Goal: Task Accomplishment & Management: Complete application form

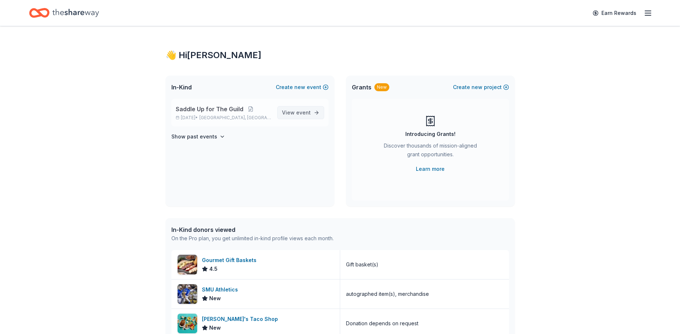
click at [298, 111] on span "event" at bounding box center [303, 113] width 15 height 6
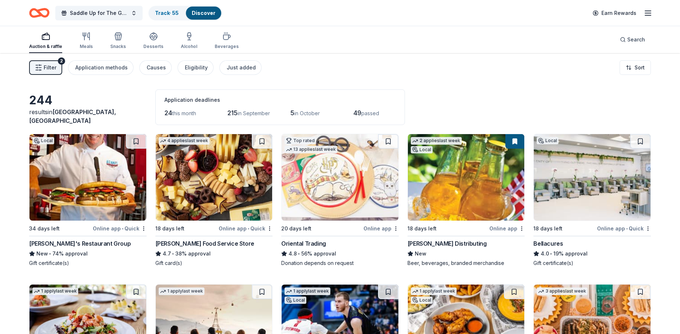
click at [40, 68] on icon "button" at bounding box center [38, 67] width 7 height 7
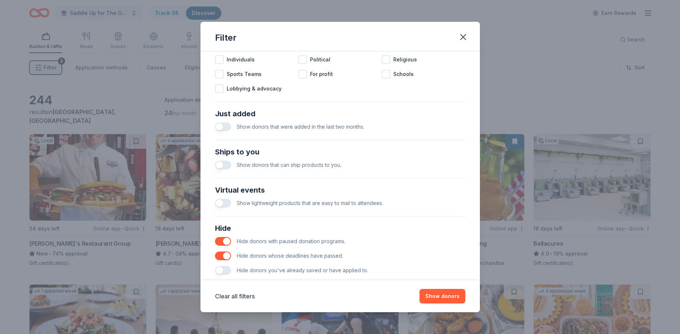
scroll to position [251, 0]
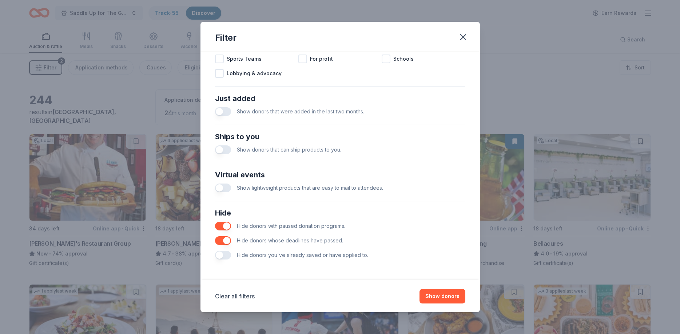
click at [226, 254] on button "button" at bounding box center [223, 255] width 16 height 9
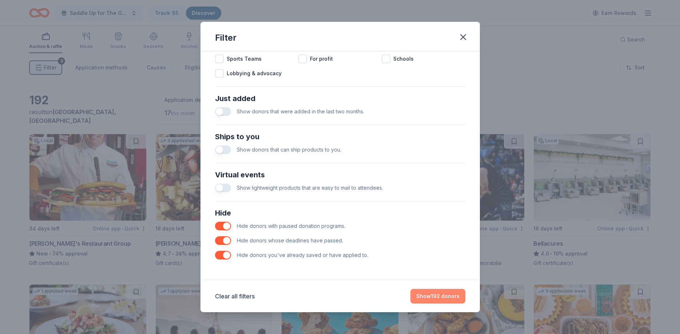
click at [453, 295] on button "Show 192 donors" at bounding box center [437, 296] width 55 height 15
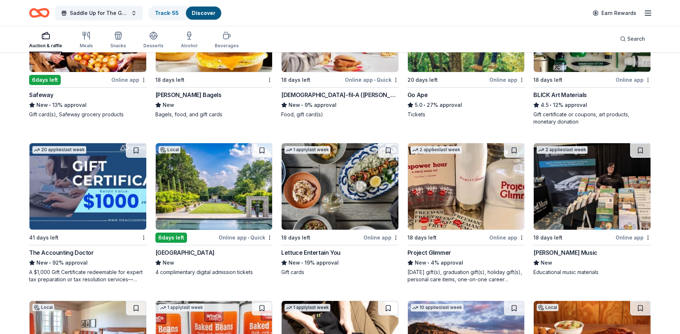
scroll to position [1112, 0]
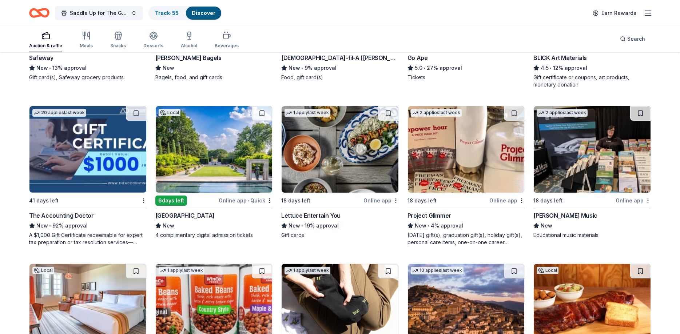
click at [180, 196] on div "6 days left" at bounding box center [171, 201] width 32 height 10
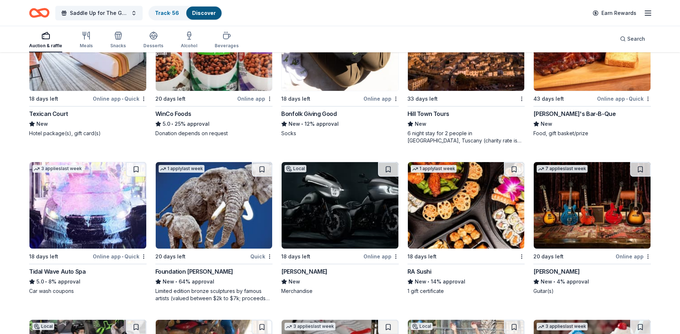
scroll to position [1446, 0]
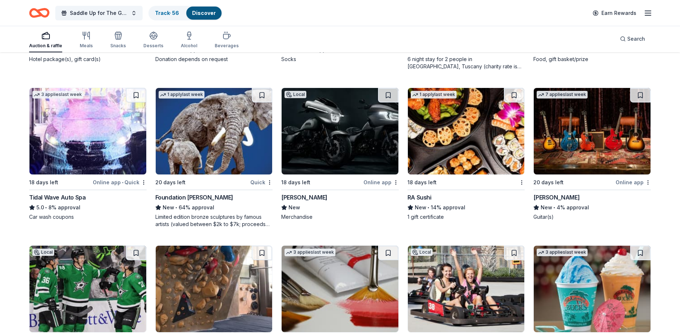
click at [467, 135] on img at bounding box center [466, 131] width 117 height 87
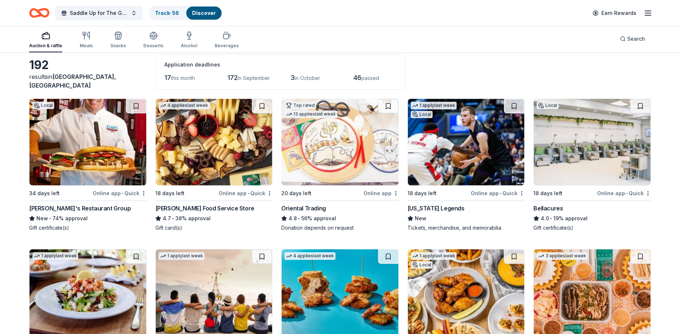
scroll to position [0, 0]
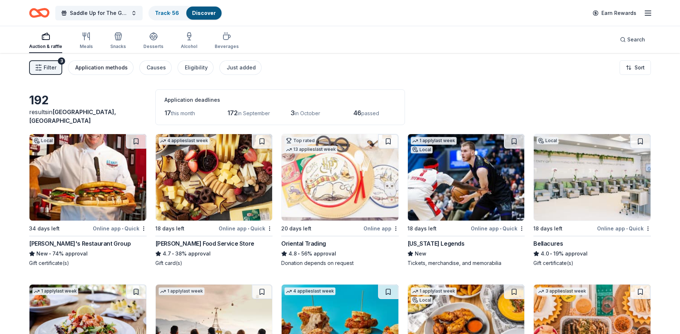
click at [119, 67] on div "Application methods" at bounding box center [101, 67] width 52 height 9
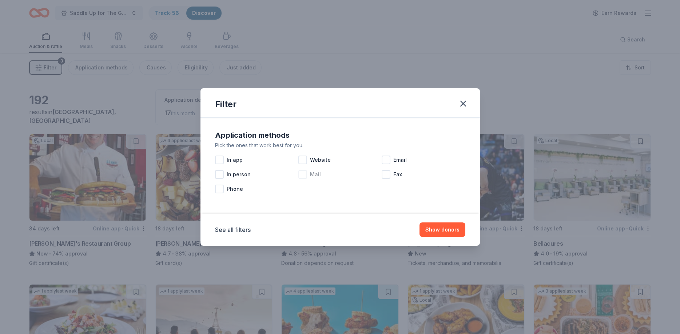
click at [311, 174] on span "Mail" at bounding box center [315, 174] width 11 height 9
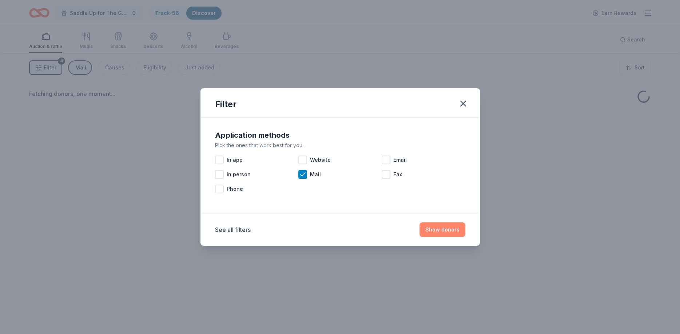
click at [444, 231] on button "Show donors" at bounding box center [443, 230] width 46 height 15
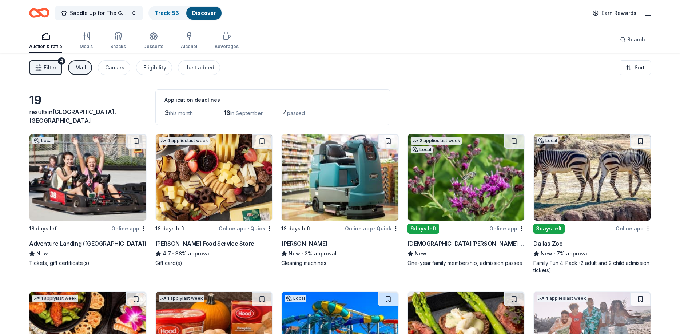
click at [99, 164] on img at bounding box center [87, 177] width 117 height 87
click at [575, 179] on img at bounding box center [592, 177] width 117 height 87
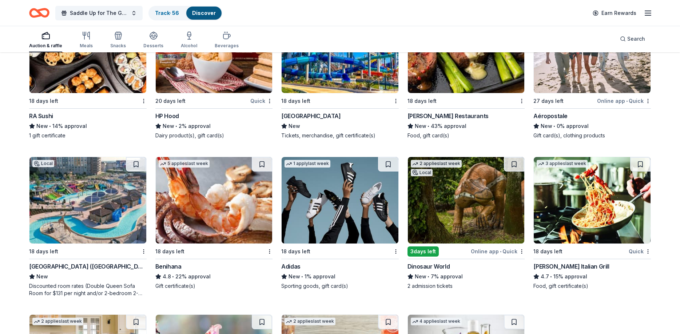
scroll to position [297, 0]
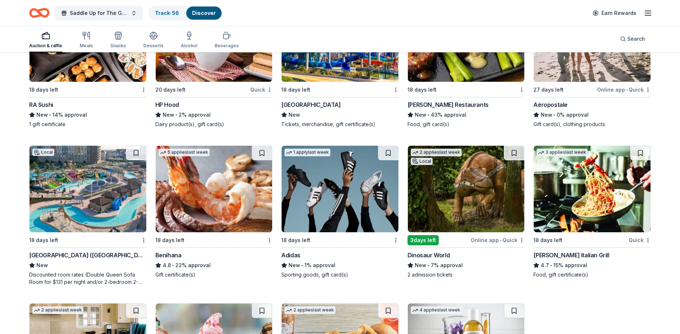
click at [99, 204] on img at bounding box center [87, 189] width 117 height 87
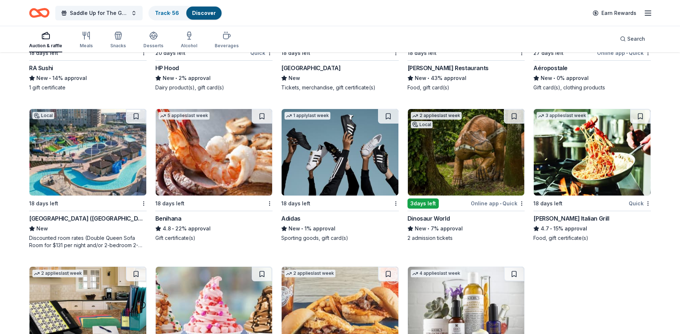
scroll to position [334, 0]
click at [461, 151] on img at bounding box center [466, 152] width 117 height 87
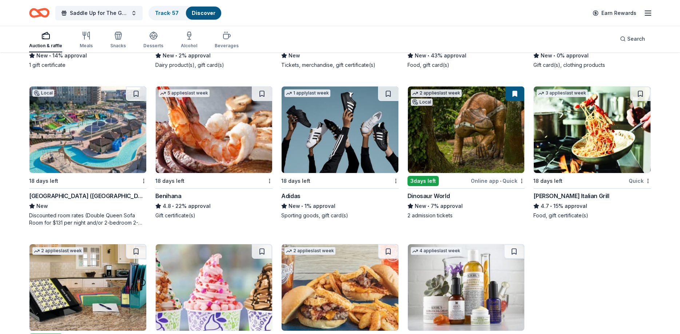
scroll to position [371, 0]
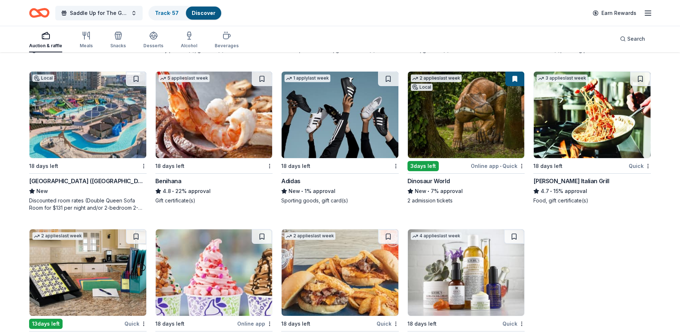
click at [189, 136] on img at bounding box center [214, 115] width 117 height 87
click at [591, 108] on img at bounding box center [592, 115] width 117 height 87
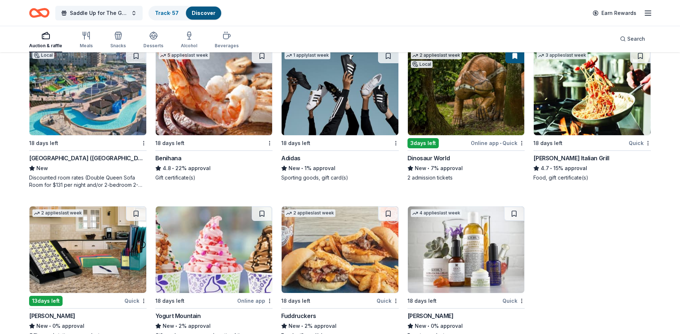
scroll to position [414, 0]
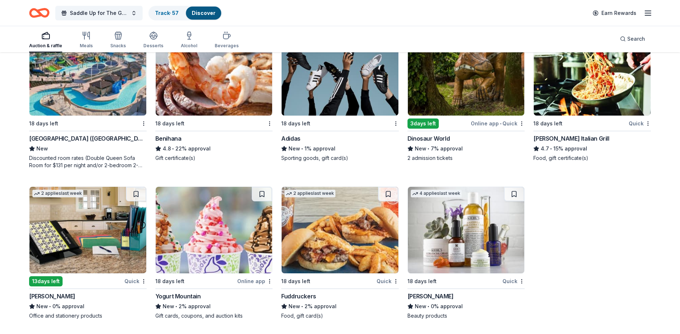
click at [321, 250] on img at bounding box center [340, 230] width 117 height 87
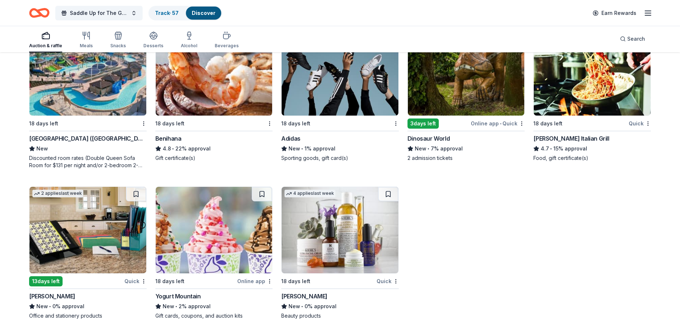
click at [324, 253] on img at bounding box center [340, 230] width 117 height 87
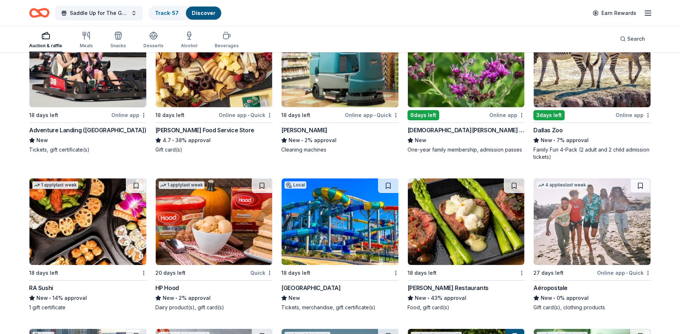
scroll to position [117, 0]
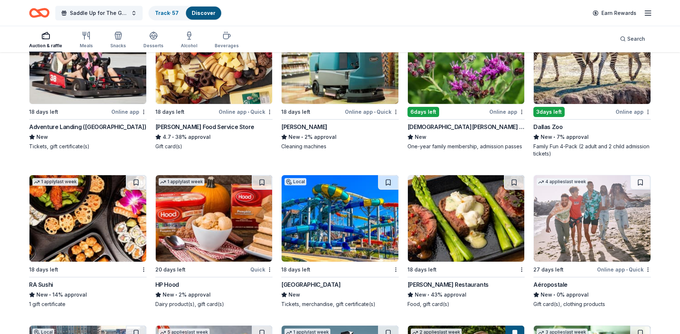
click at [342, 213] on img at bounding box center [340, 218] width 117 height 87
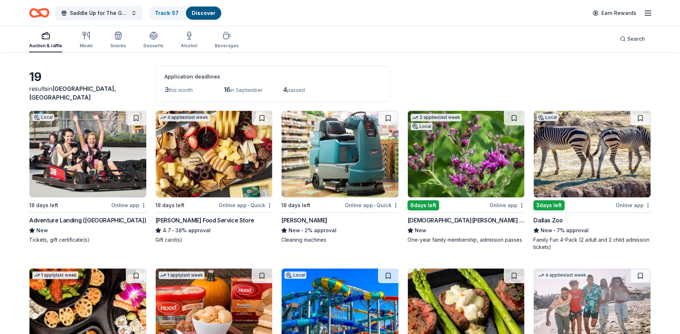
scroll to position [0, 0]
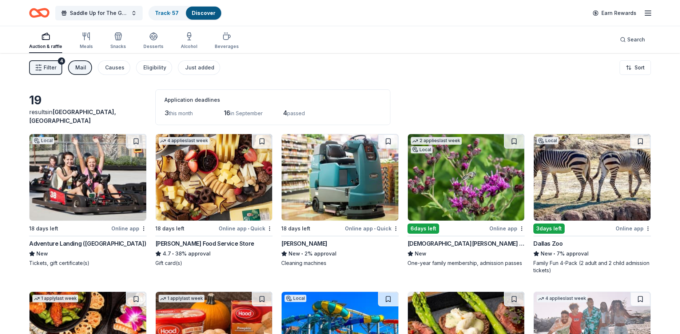
click at [476, 189] on img at bounding box center [466, 177] width 117 height 87
click at [57, 67] on button "Filter 4" at bounding box center [45, 67] width 33 height 15
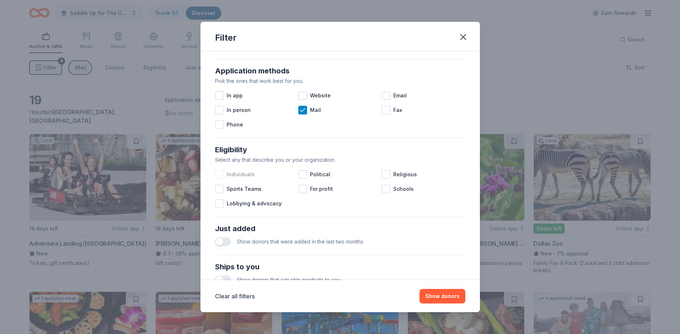
scroll to position [120, 0]
click at [301, 109] on icon at bounding box center [302, 110] width 7 height 7
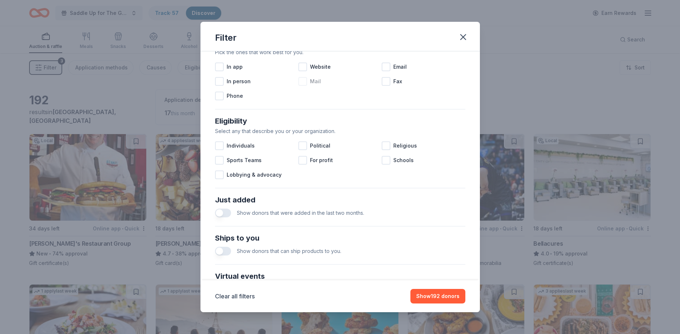
scroll to position [163, 0]
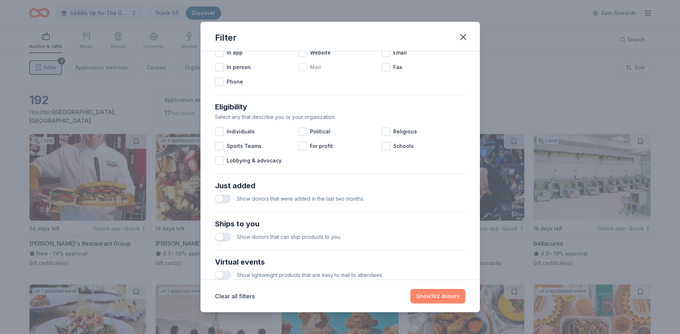
click at [445, 295] on button "Show 192 donors" at bounding box center [437, 296] width 55 height 15
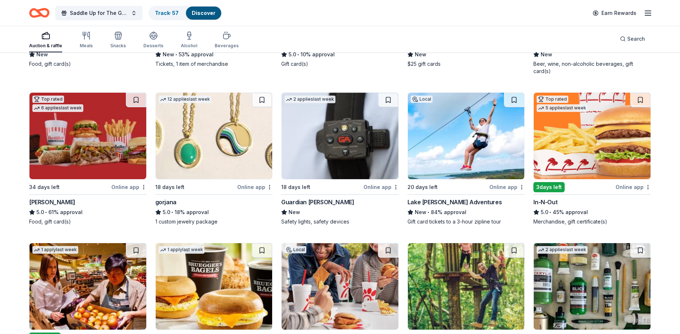
scroll to position [854, 0]
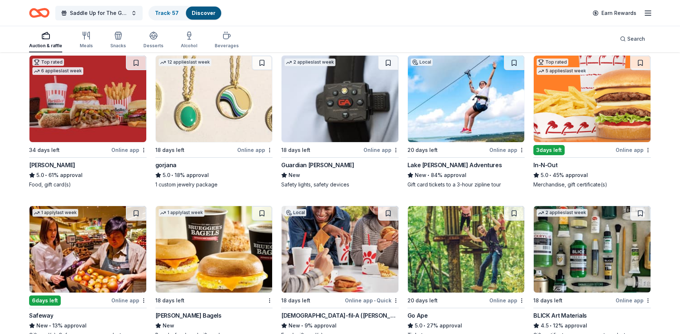
click at [550, 73] on img at bounding box center [592, 99] width 117 height 87
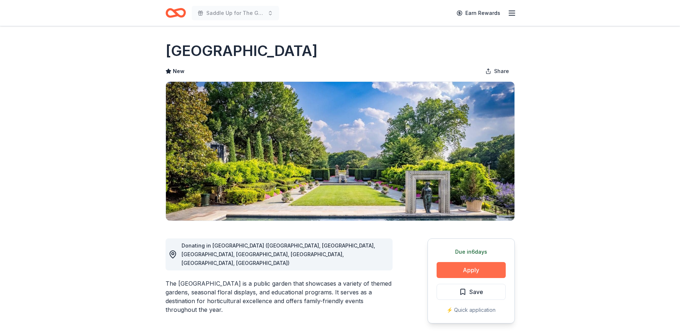
click at [456, 269] on button "Apply" at bounding box center [471, 270] width 69 height 16
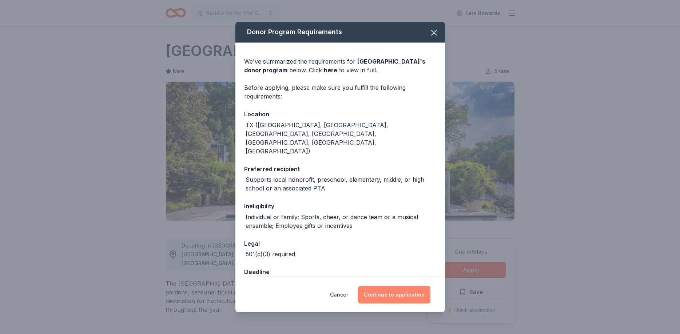
click at [414, 298] on button "Continue to application" at bounding box center [394, 294] width 72 height 17
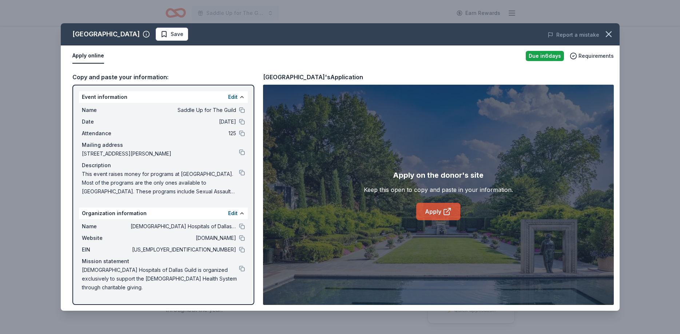
click at [438, 215] on link "Apply" at bounding box center [438, 211] width 44 height 17
click at [613, 36] on icon "button" at bounding box center [609, 34] width 10 height 10
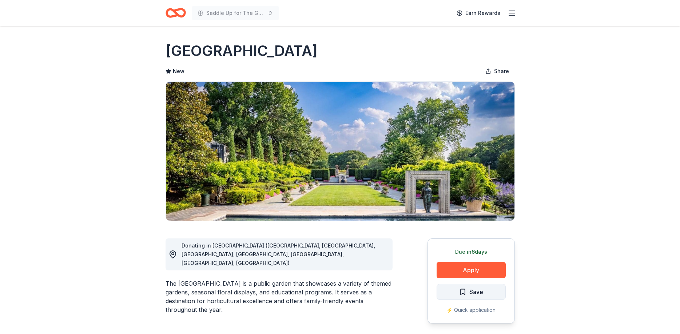
click at [468, 294] on span "Save" at bounding box center [471, 291] width 24 height 9
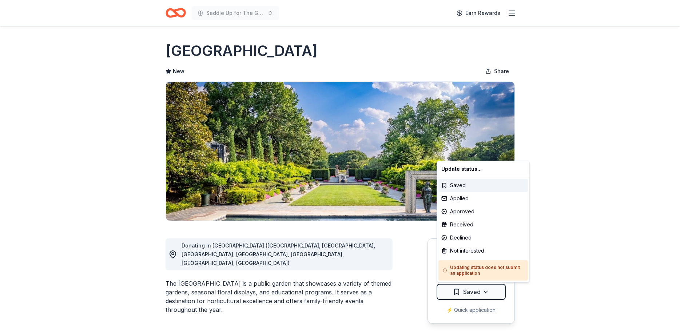
click at [468, 294] on html "Saddle Up for The Guild Earn Rewards Due in 6 days Share Dallas Arboretum and B…" at bounding box center [340, 167] width 680 height 334
click at [464, 203] on div "Applied" at bounding box center [483, 198] width 90 height 13
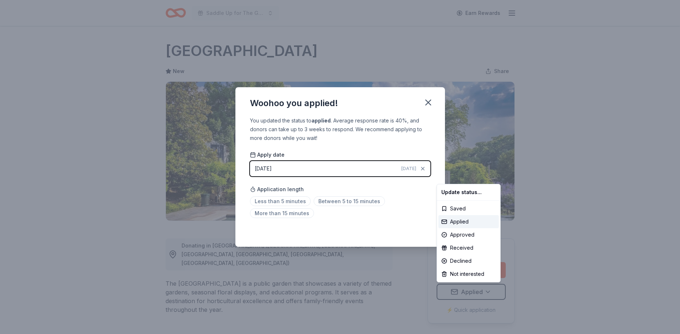
click at [428, 104] on html "Saddle Up for The Guild Earn Rewards Due in 6 days Share Dallas Arboretum and B…" at bounding box center [340, 167] width 680 height 334
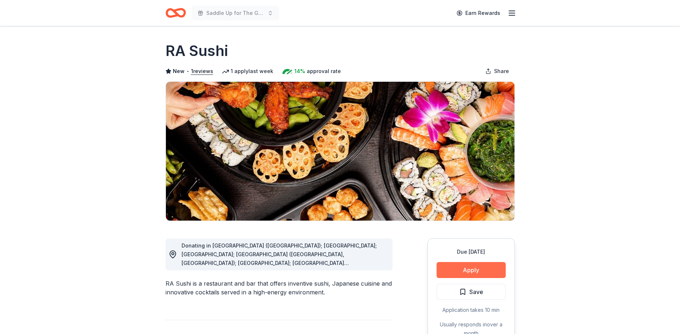
click at [472, 269] on button "Apply" at bounding box center [471, 270] width 69 height 16
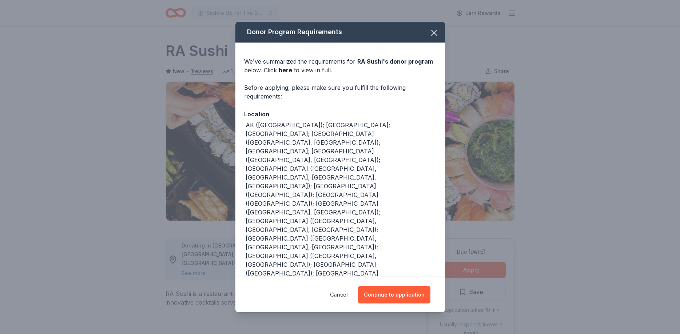
click at [406, 305] on div "Cancel Continue to application" at bounding box center [340, 295] width 210 height 35
click at [405, 293] on button "Continue to application" at bounding box center [394, 294] width 72 height 17
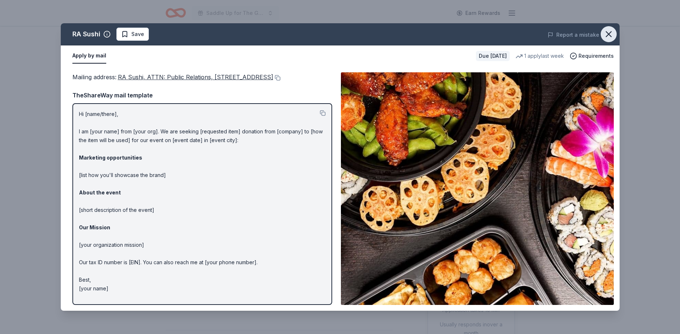
click at [612, 33] on icon "button" at bounding box center [609, 34] width 10 height 10
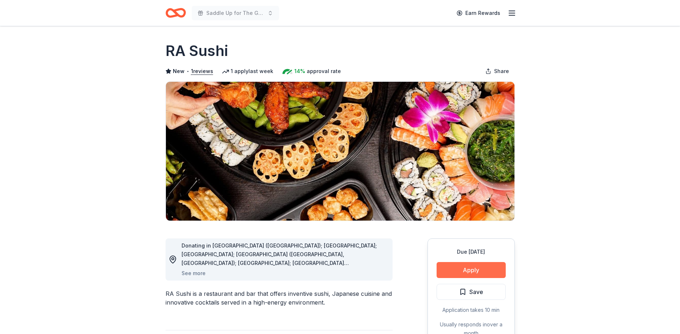
click at [471, 271] on button "Apply" at bounding box center [471, 270] width 69 height 16
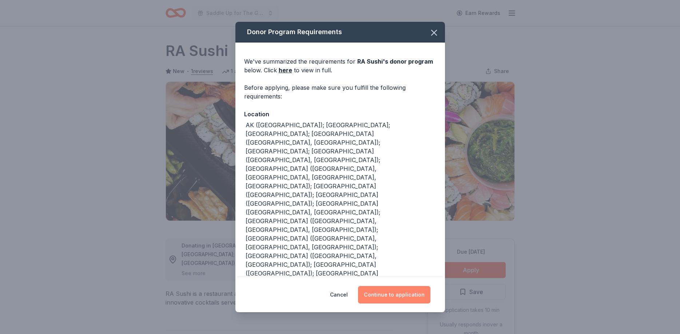
click at [395, 299] on button "Continue to application" at bounding box center [394, 294] width 72 height 17
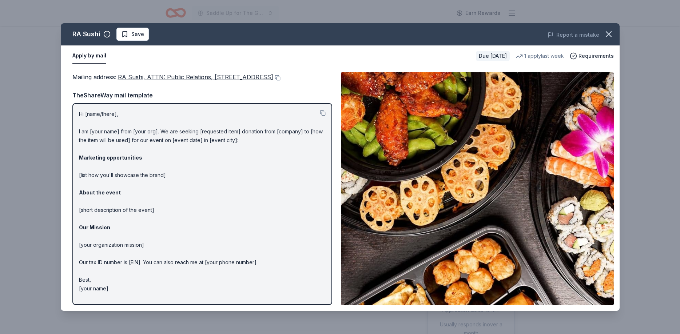
click at [142, 80] on span "RA Sushi, ATTN: Public Relations, 21500 Biscayne Boulevard, Suite 900, Aventura…" at bounding box center [195, 76] width 155 height 7
click at [135, 79] on span "RA Sushi, ATTN: Public Relations, 21500 Biscayne Boulevard, Suite 900, Aventura…" at bounding box center [195, 76] width 155 height 7
click at [117, 77] on div "Mailing address : RA Sushi, ATTN: Public Relations, 21500 Biscayne Boulevard, S…" at bounding box center [202, 76] width 260 height 9
drag, startPoint x: 117, startPoint y: 76, endPoint x: 148, endPoint y: 84, distance: 32.0
click at [148, 82] on div "Mailing address : RA Sushi, ATTN: Public Relations, 21500 Biscayne Boulevard, S…" at bounding box center [202, 76] width 260 height 9
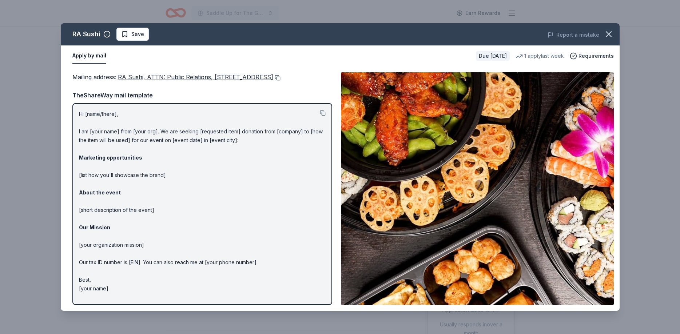
click at [273, 81] on button at bounding box center [276, 78] width 7 height 6
click at [384, 44] on div "RA Sushi Save Report a mistake" at bounding box center [340, 34] width 559 height 22
click at [609, 35] on icon "button" at bounding box center [608, 34] width 5 height 5
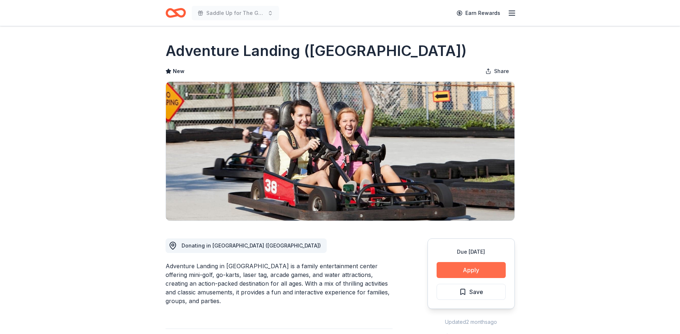
click at [485, 267] on button "Apply" at bounding box center [471, 270] width 69 height 16
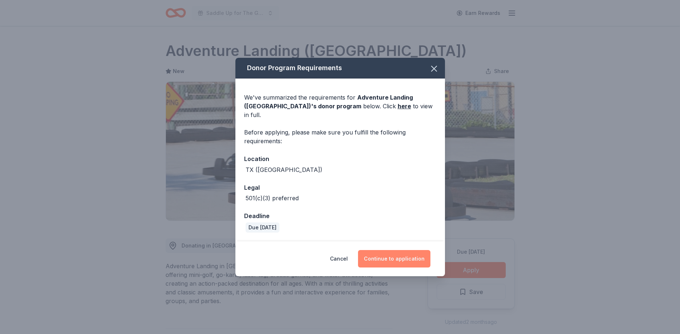
click at [400, 252] on button "Continue to application" at bounding box center [394, 258] width 72 height 17
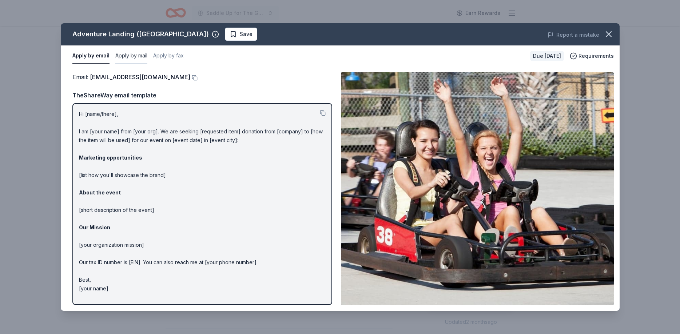
click at [138, 54] on button "Apply by mail" at bounding box center [131, 55] width 32 height 15
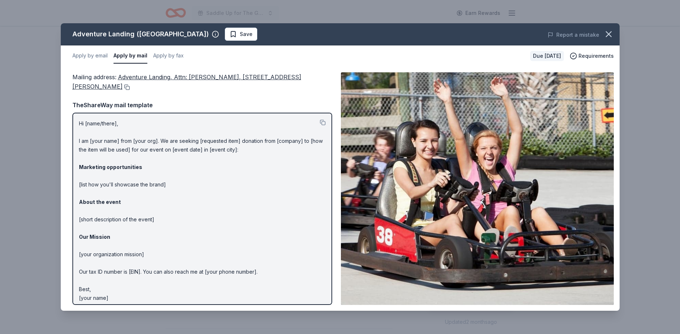
click at [123, 88] on button at bounding box center [126, 87] width 7 height 6
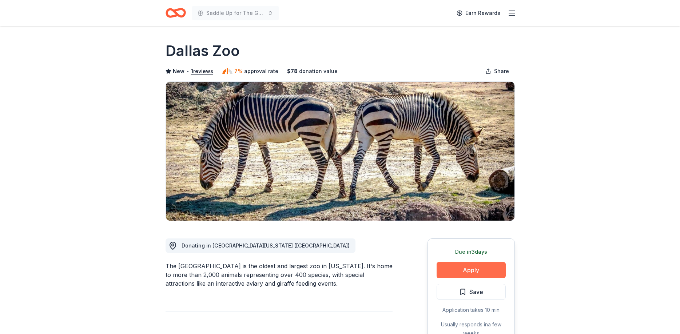
click at [460, 264] on button "Apply" at bounding box center [471, 270] width 69 height 16
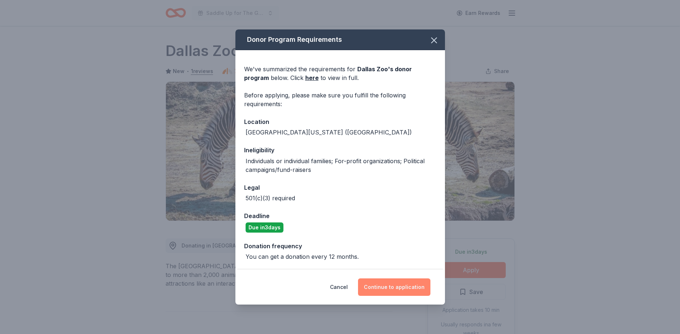
click at [397, 290] on button "Continue to application" at bounding box center [394, 287] width 72 height 17
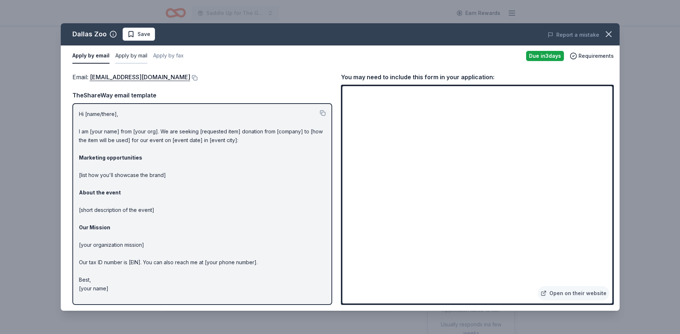
click at [132, 53] on button "Apply by mail" at bounding box center [131, 55] width 32 height 15
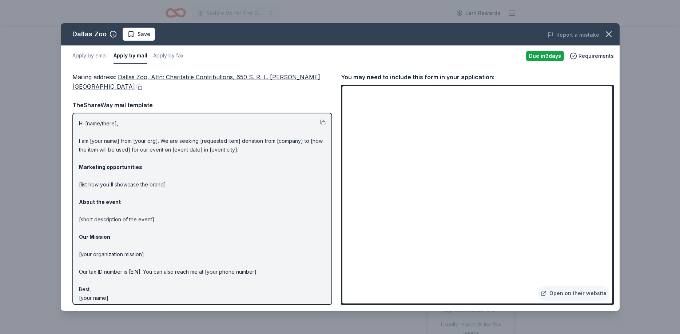
click at [139, 75] on span "Dallas Zoo, Attn: Charitable Contributions, 650 S. R. L. Thornton Freeway, Dall…" at bounding box center [196, 81] width 248 height 17
click at [135, 86] on button at bounding box center [138, 87] width 7 height 6
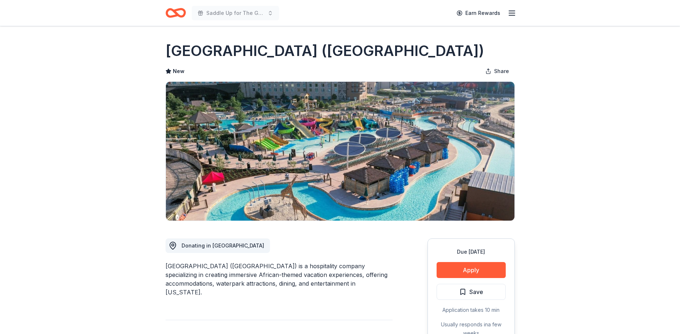
click at [443, 267] on button "Apply" at bounding box center [471, 270] width 69 height 16
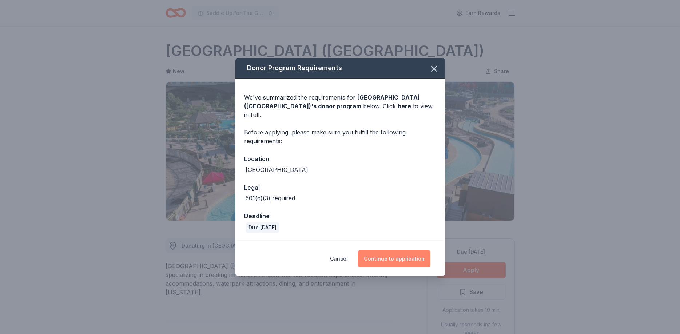
click at [398, 255] on button "Continue to application" at bounding box center [394, 258] width 72 height 17
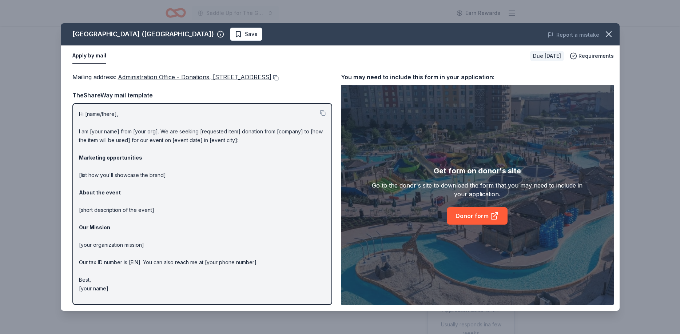
click at [271, 81] on button at bounding box center [274, 78] width 7 height 6
click at [615, 35] on button "button" at bounding box center [609, 34] width 16 height 16
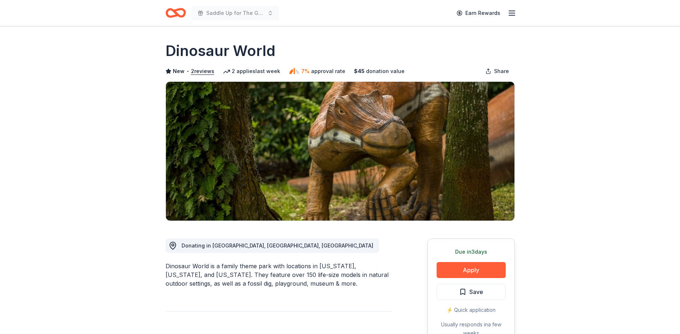
click at [452, 275] on button "Apply" at bounding box center [471, 270] width 69 height 16
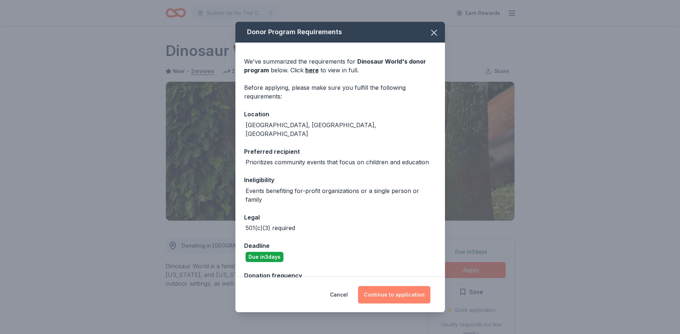
click at [416, 296] on button "Continue to application" at bounding box center [394, 294] width 72 height 17
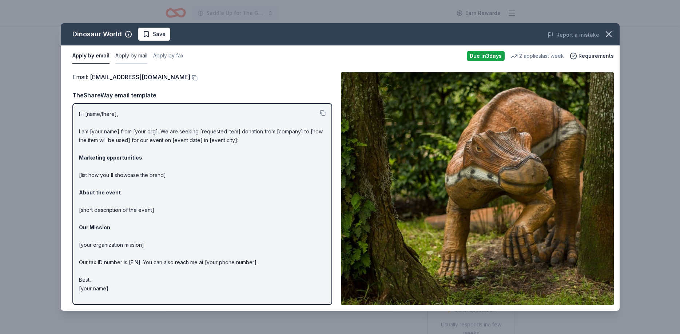
click at [136, 51] on button "Apply by mail" at bounding box center [131, 55] width 32 height 15
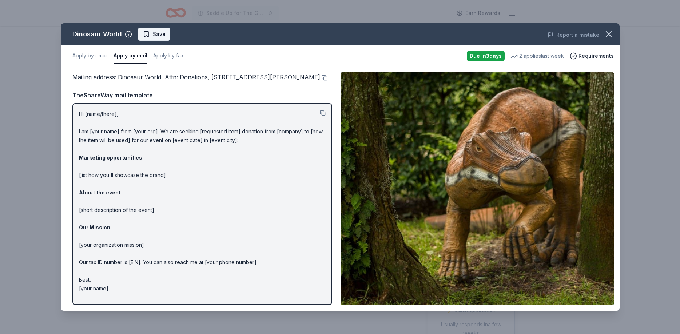
click at [147, 36] on span "Save" at bounding box center [154, 34] width 23 height 9
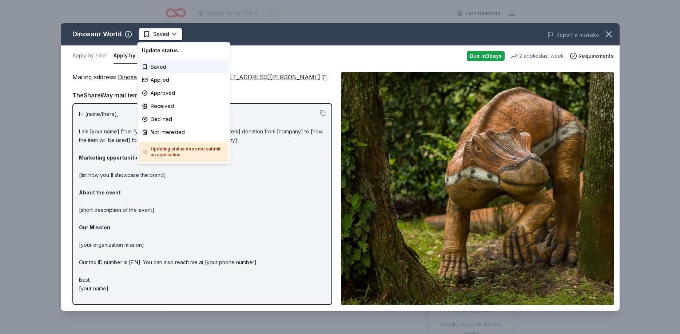
click at [147, 36] on html "Saddle Up for The Guild Earn Rewards Due in 3 days Share Dinosaur World New • 2…" at bounding box center [340, 167] width 680 height 334
click at [162, 79] on div "Applied" at bounding box center [184, 79] width 90 height 13
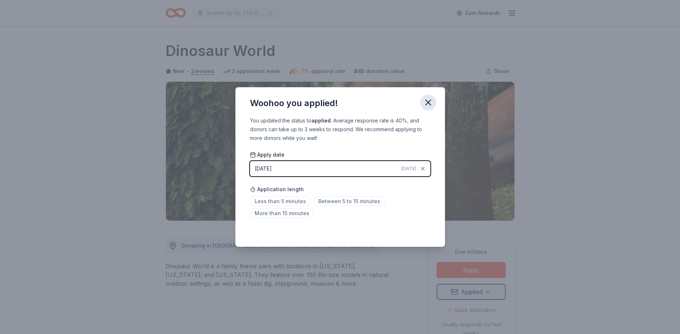
click at [428, 103] on icon "button" at bounding box center [428, 103] width 10 height 10
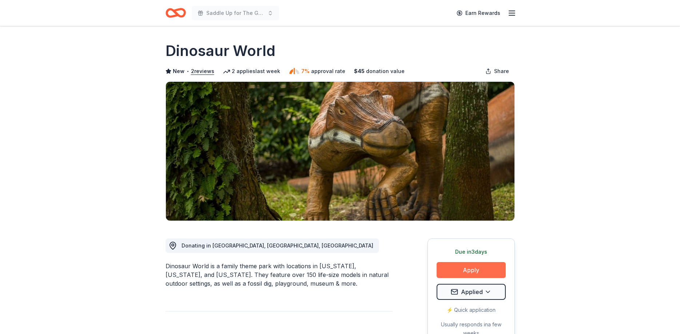
click at [464, 270] on button "Apply" at bounding box center [471, 270] width 69 height 16
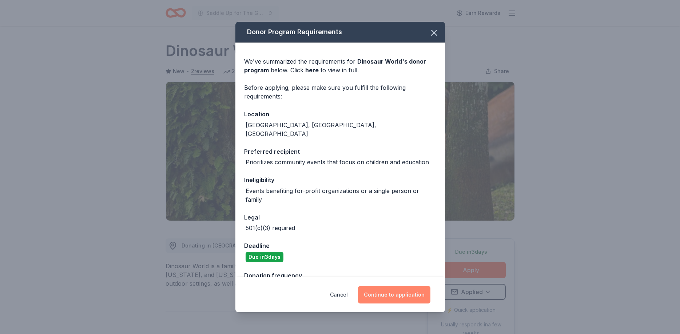
click at [379, 290] on button "Continue to application" at bounding box center [394, 294] width 72 height 17
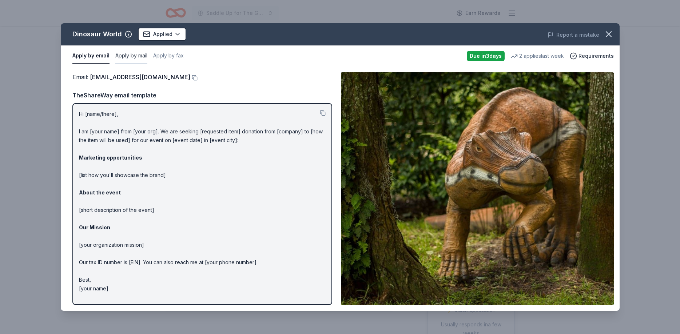
click at [133, 54] on button "Apply by mail" at bounding box center [131, 55] width 32 height 15
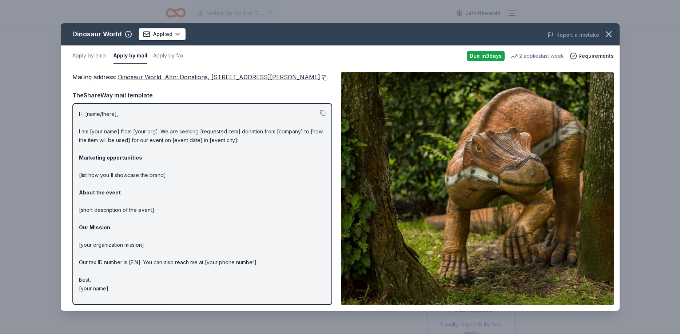
click at [320, 81] on button at bounding box center [323, 78] width 7 height 6
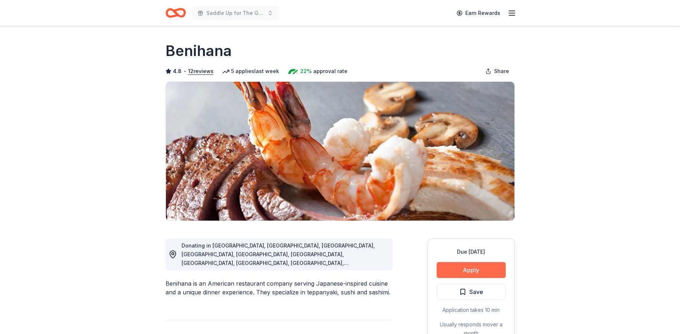
click at [495, 267] on button "Apply" at bounding box center [471, 270] width 69 height 16
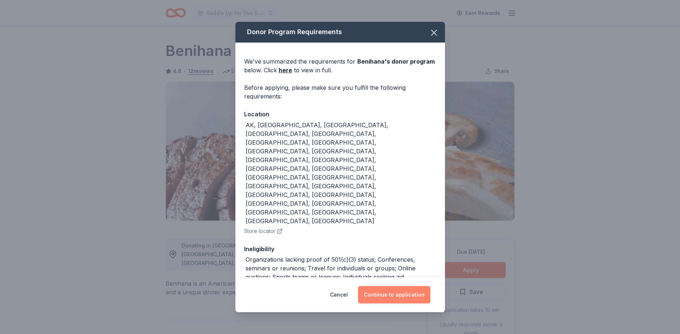
click at [368, 288] on button "Continue to application" at bounding box center [394, 294] width 72 height 17
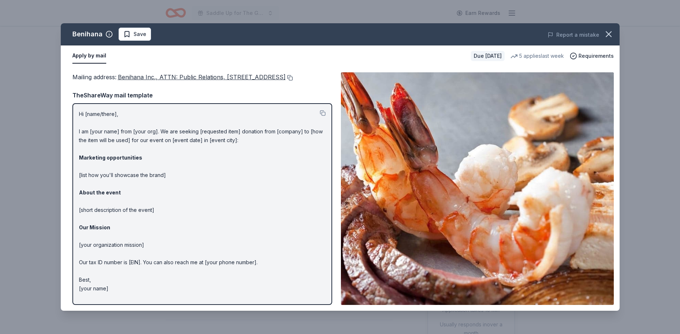
click at [286, 81] on button at bounding box center [289, 78] width 7 height 6
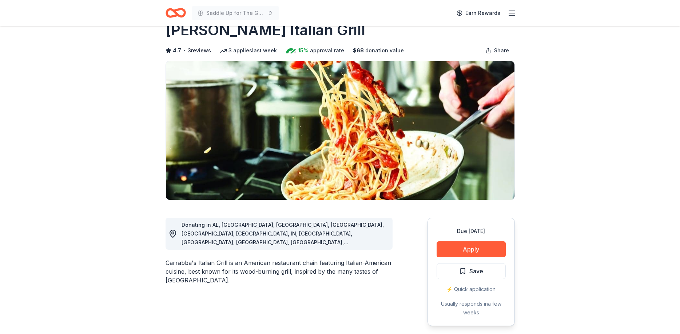
scroll to position [37, 0]
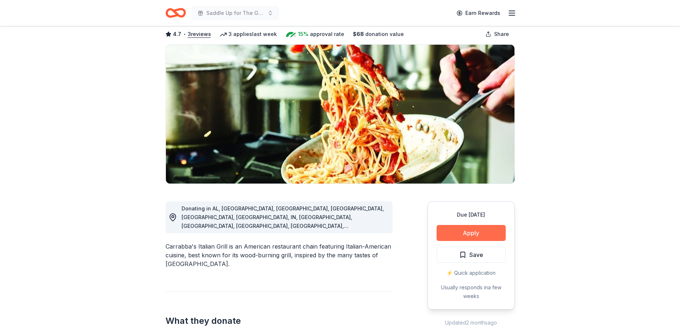
click at [481, 232] on button "Apply" at bounding box center [471, 233] width 69 height 16
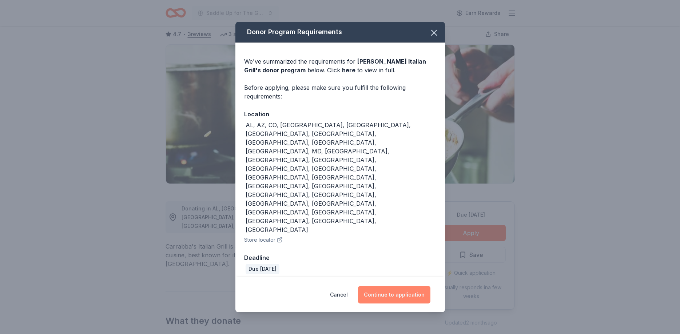
click at [405, 286] on button "Continue to application" at bounding box center [394, 294] width 72 height 17
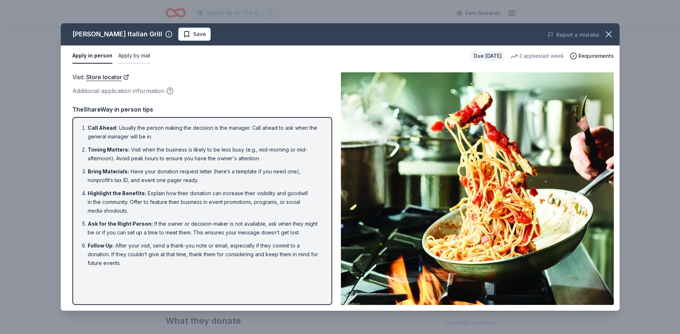
click at [131, 57] on button "Apply by mail" at bounding box center [134, 55] width 32 height 15
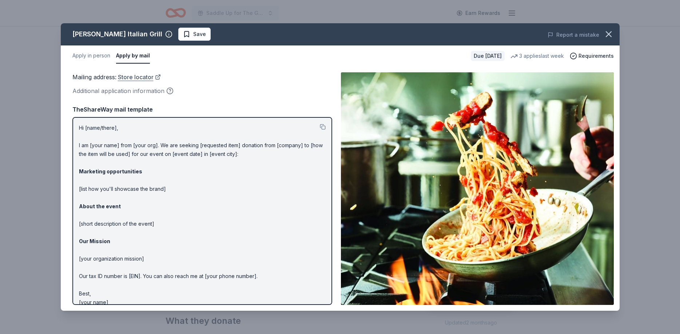
click at [159, 78] on link "Store locator" at bounding box center [139, 76] width 43 height 9
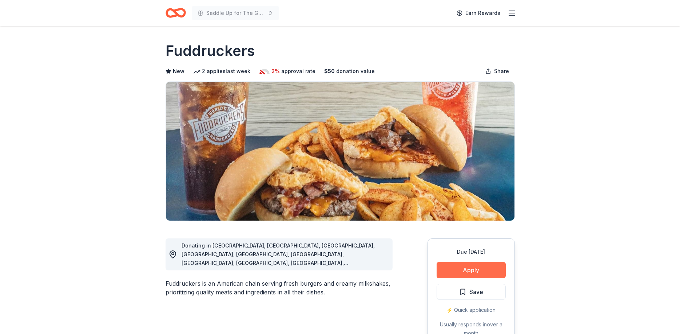
click at [475, 270] on button "Apply" at bounding box center [471, 270] width 69 height 16
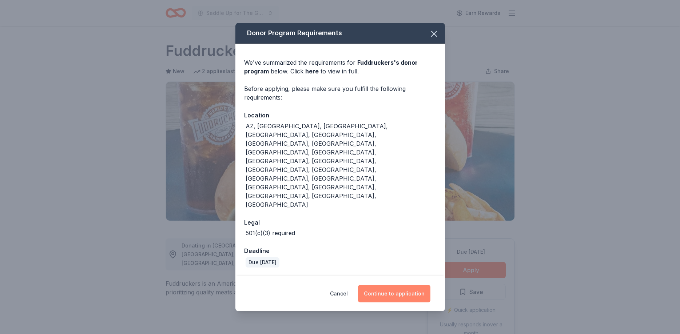
click at [373, 285] on button "Continue to application" at bounding box center [394, 293] width 72 height 17
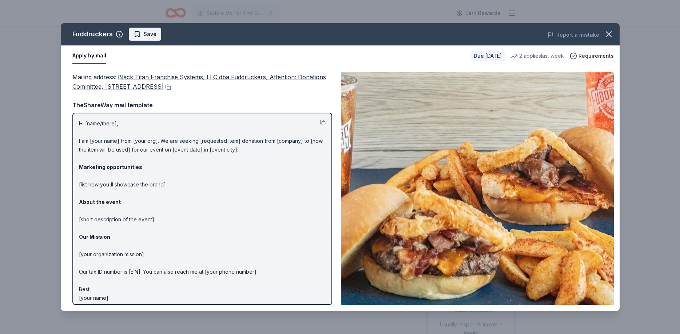
click at [152, 36] on span "Save" at bounding box center [150, 34] width 13 height 9
click at [152, 36] on html "Saddle Up for The Guild Earn Rewards Due in 18 days Share Fuddruckers New 2 app…" at bounding box center [340, 167] width 680 height 334
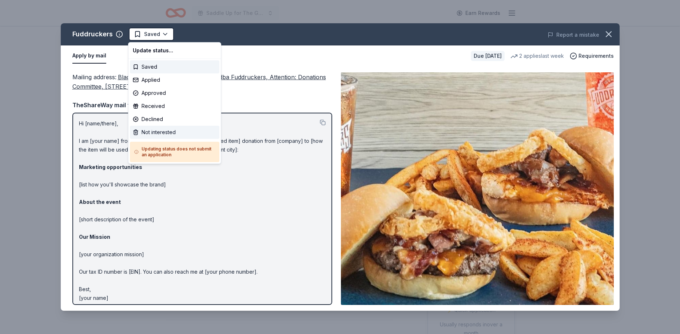
click at [153, 132] on div "Not interested" at bounding box center [175, 132] width 90 height 13
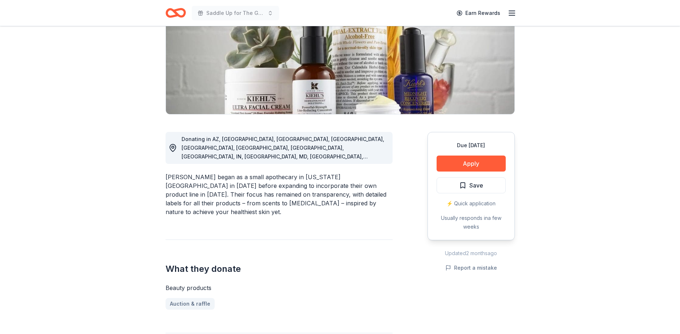
scroll to position [111, 0]
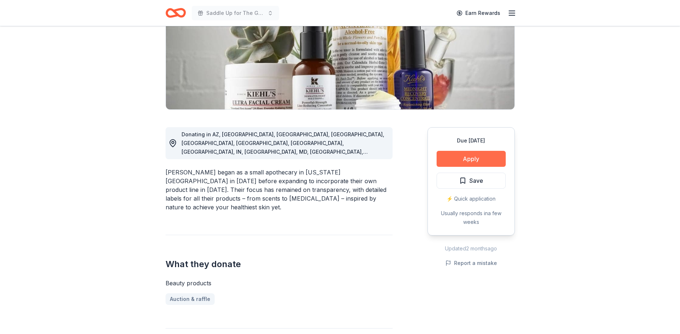
click at [469, 156] on button "Apply" at bounding box center [471, 159] width 69 height 16
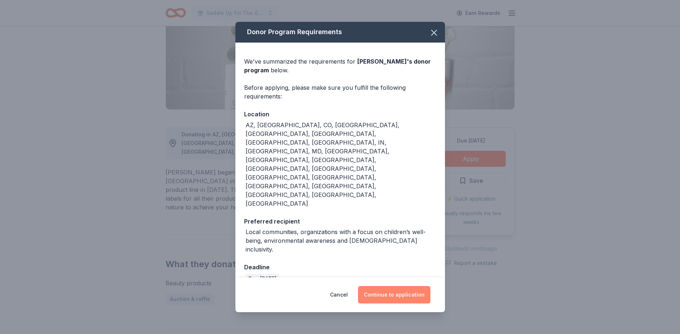
click at [394, 286] on button "Continue to application" at bounding box center [394, 294] width 72 height 17
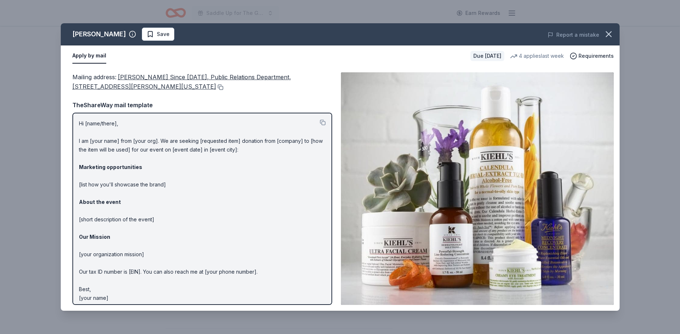
click at [216, 88] on button at bounding box center [219, 87] width 7 height 6
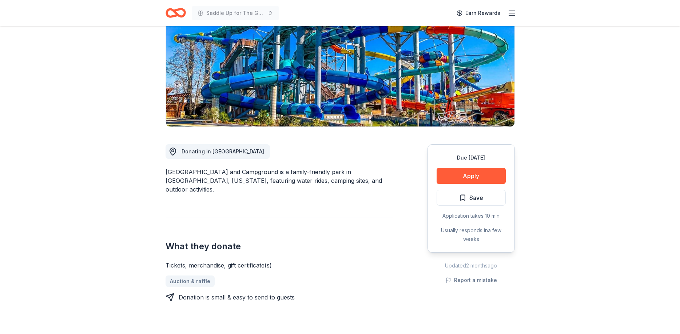
scroll to position [148, 0]
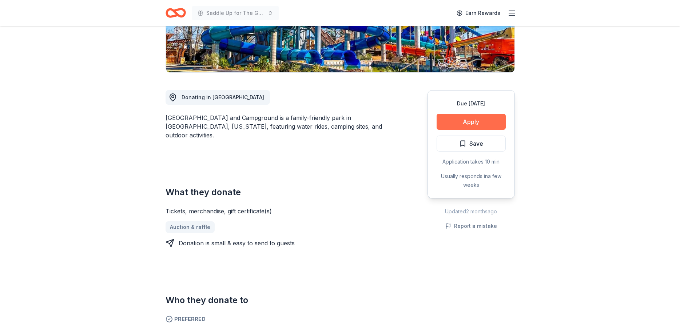
click at [481, 120] on button "Apply" at bounding box center [471, 122] width 69 height 16
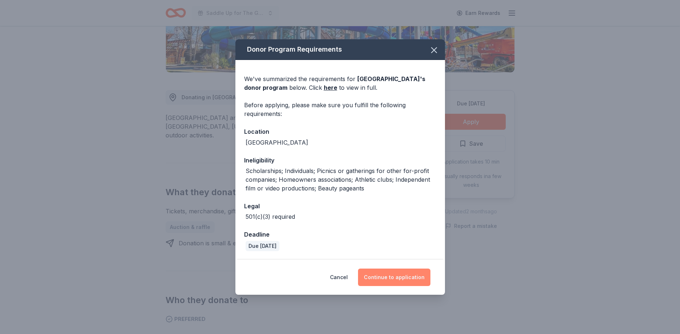
click at [403, 282] on button "Continue to application" at bounding box center [394, 277] width 72 height 17
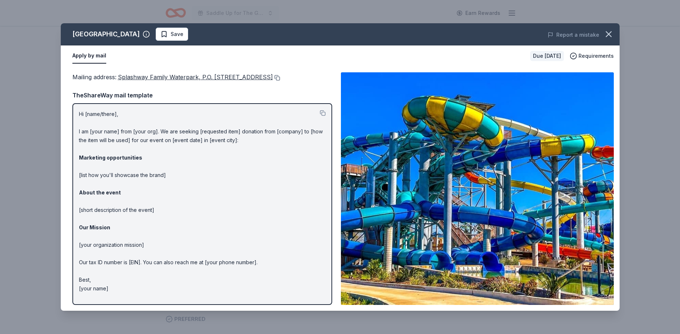
click at [280, 80] on button at bounding box center [276, 78] width 7 height 6
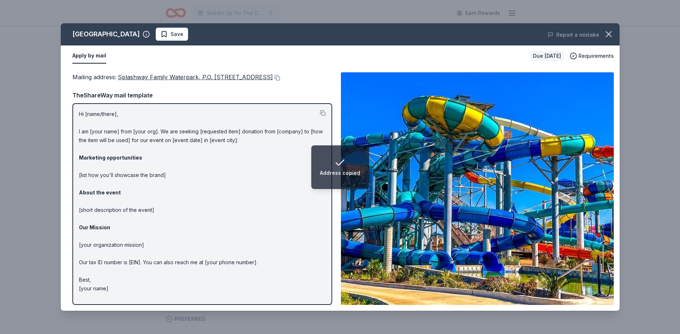
click at [422, 138] on img at bounding box center [477, 188] width 273 height 233
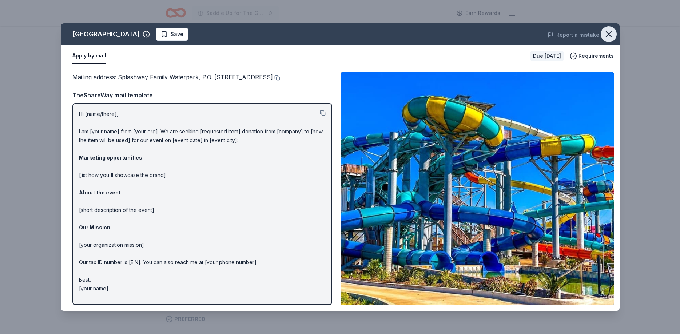
click at [614, 33] on button "button" at bounding box center [609, 34] width 16 height 16
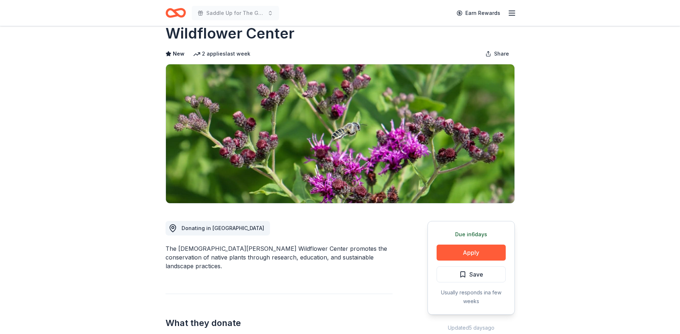
scroll to position [148, 0]
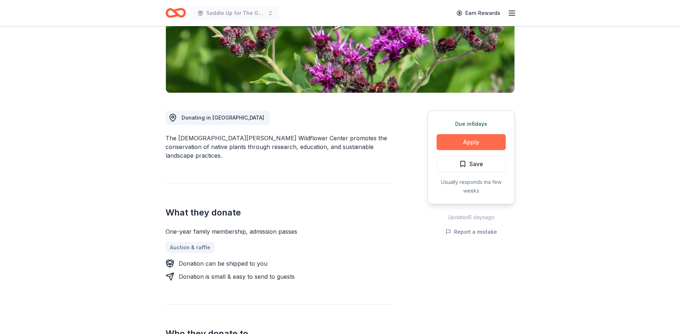
click at [469, 134] on button "Apply" at bounding box center [471, 142] width 69 height 16
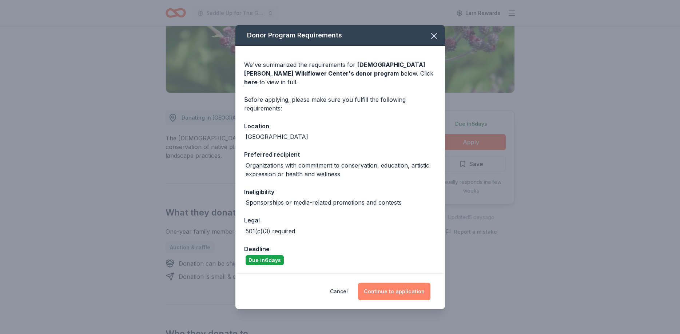
click at [401, 283] on button "Continue to application" at bounding box center [394, 291] width 72 height 17
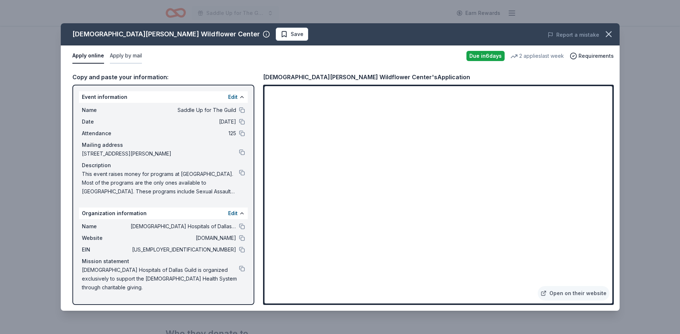
click at [122, 61] on button "Apply by mail" at bounding box center [126, 55] width 32 height 15
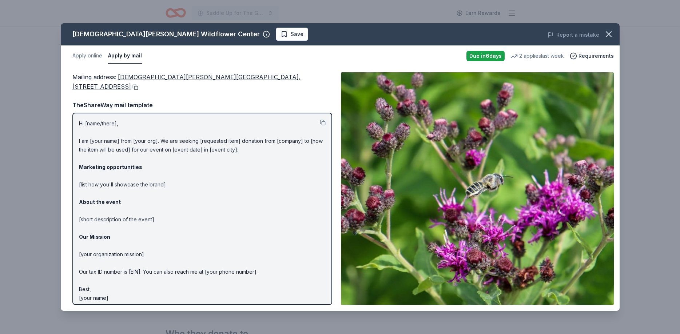
click at [131, 87] on button at bounding box center [134, 87] width 7 height 6
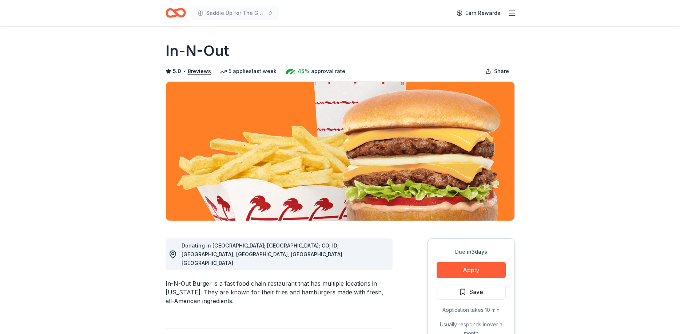
scroll to position [37, 0]
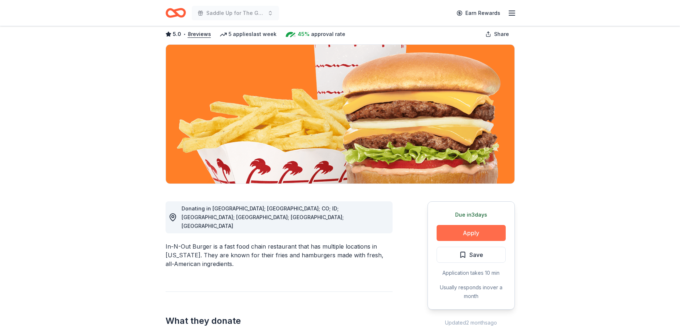
click at [451, 235] on button "Apply" at bounding box center [471, 233] width 69 height 16
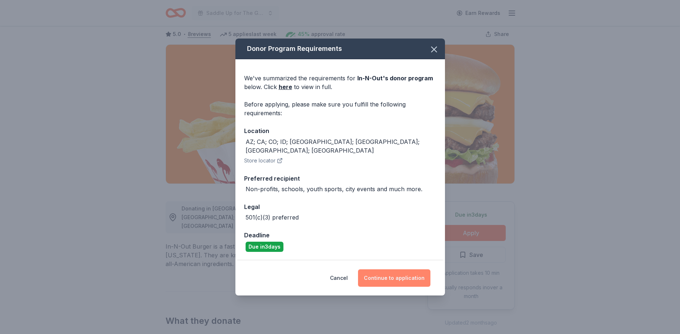
click at [418, 277] on button "Continue to application" at bounding box center [394, 278] width 72 height 17
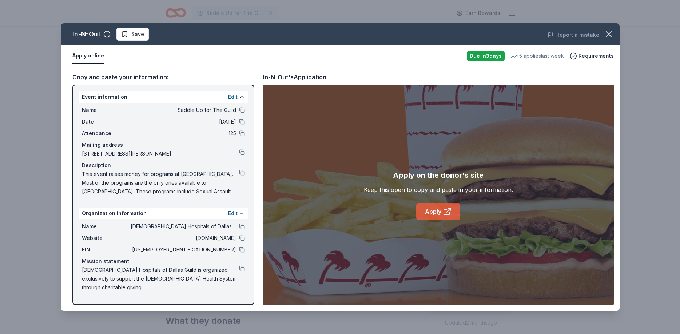
click at [441, 207] on link "Apply" at bounding box center [438, 211] width 44 height 17
click at [127, 37] on span "Save" at bounding box center [132, 34] width 23 height 9
click at [127, 37] on html "Saddle Up for The Guild Earn Rewards Due in 3 days Share In-N-Out 5.0 • 8 revie…" at bounding box center [340, 130] width 680 height 334
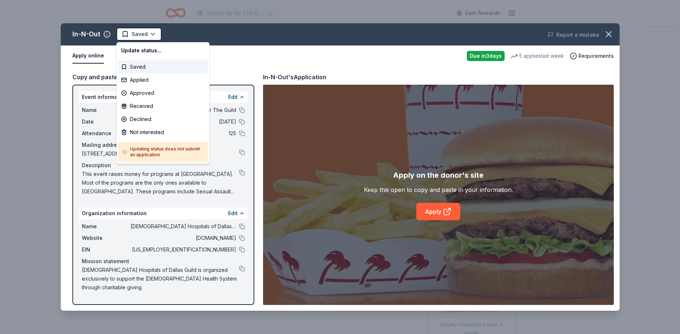
scroll to position [0, 0]
click at [145, 78] on div "Applied" at bounding box center [163, 79] width 90 height 13
